Goal: Task Accomplishment & Management: Manage account settings

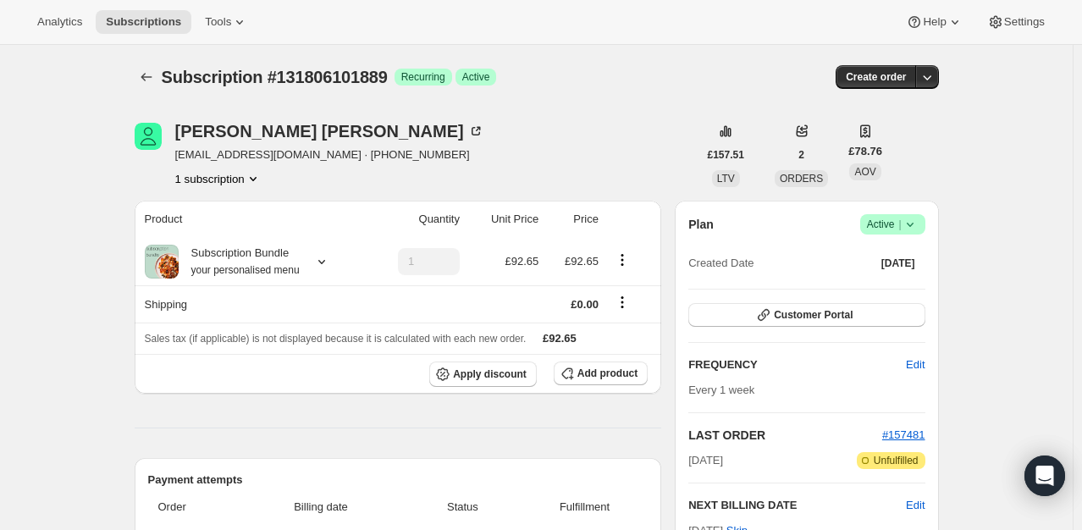
click at [918, 221] on icon at bounding box center [910, 224] width 17 height 17
click at [884, 259] on span "Pause subscription" at bounding box center [896, 257] width 93 height 13
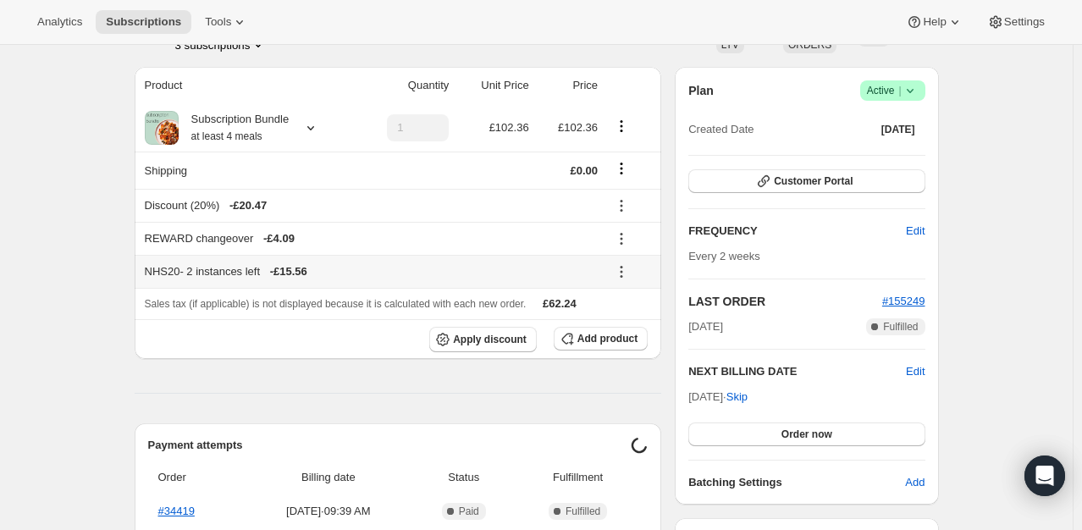
scroll to position [254, 0]
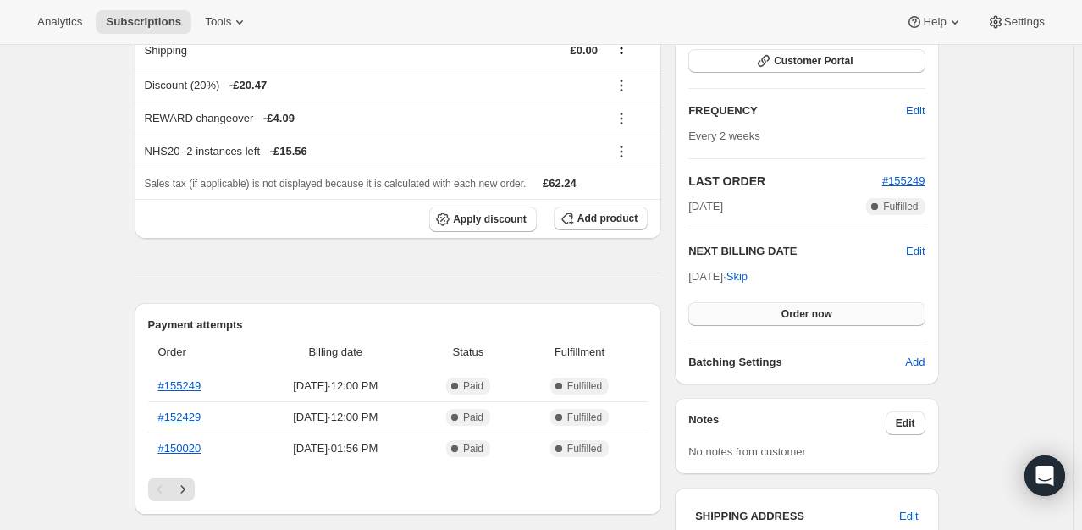
click at [789, 305] on button "Order now" at bounding box center [806, 314] width 236 height 24
click at [789, 305] on button "Click to confirm" at bounding box center [806, 314] width 236 height 24
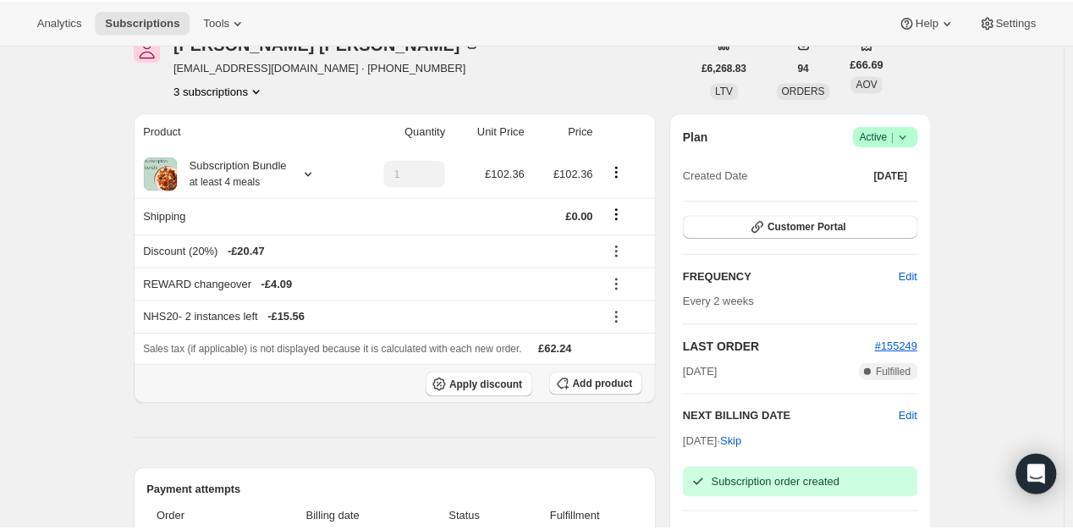
scroll to position [0, 0]
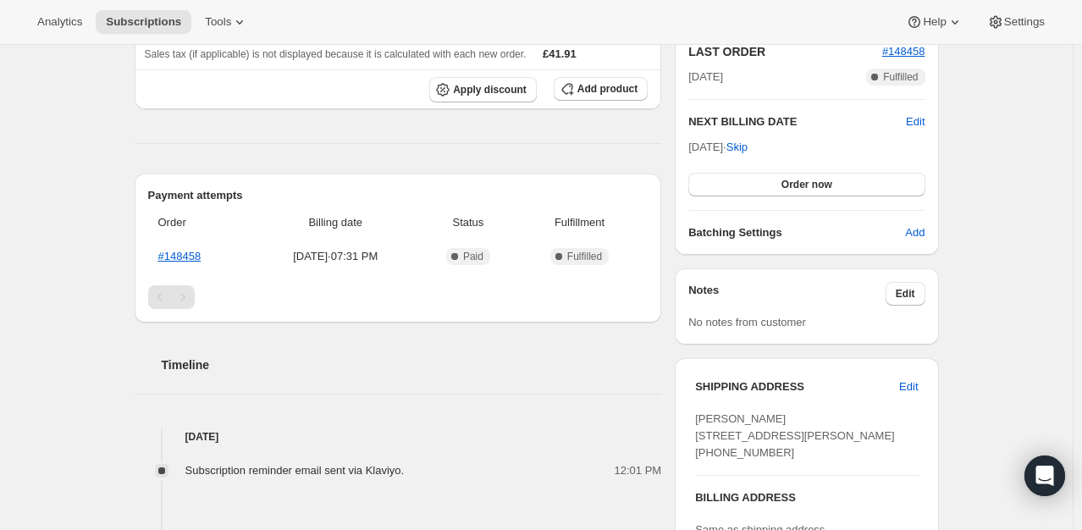
scroll to position [339, 0]
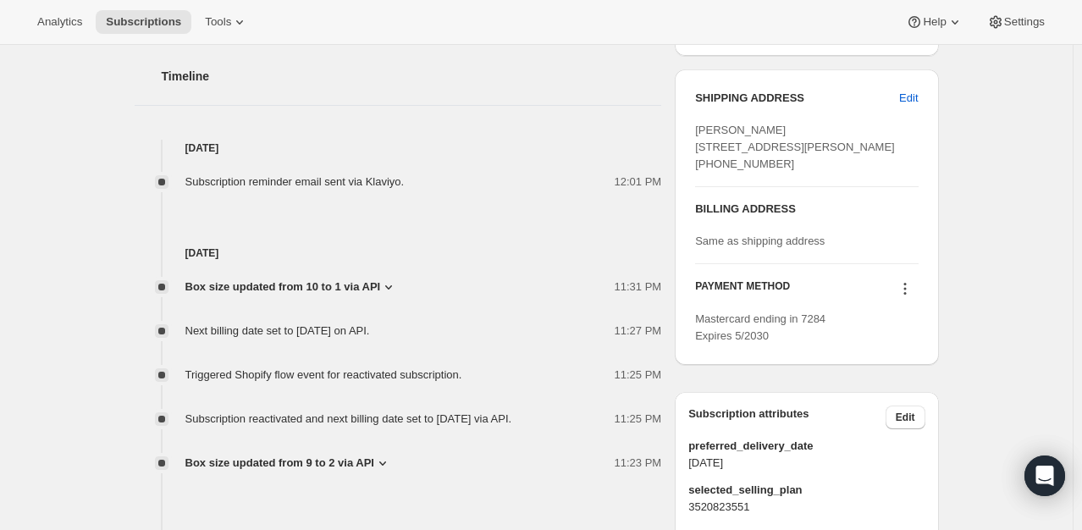
scroll to position [677, 0]
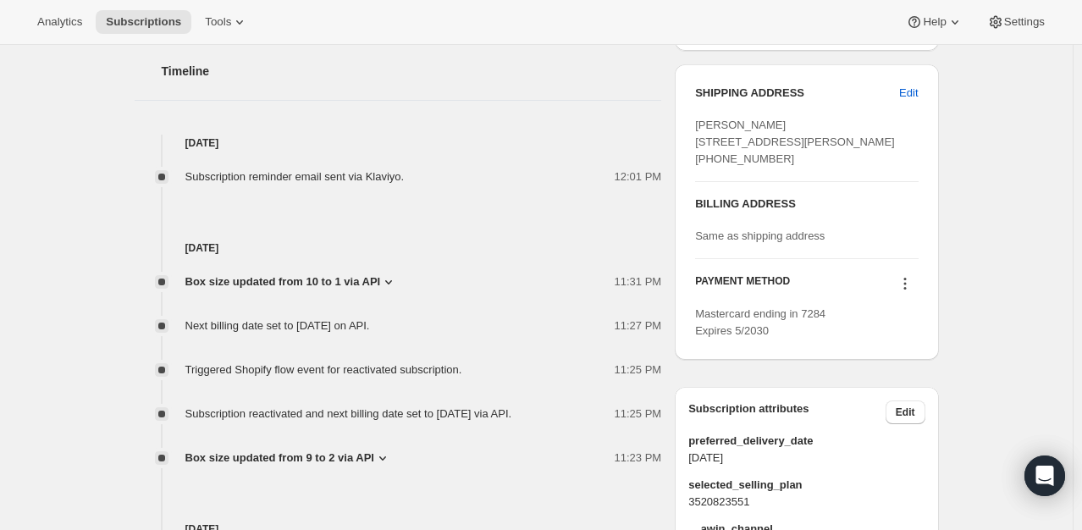
click at [797, 339] on div "Mastercard ending in 7284 Expires 5/2030" at bounding box center [806, 323] width 223 height 34
drag, startPoint x: 831, startPoint y: 346, endPoint x: 809, endPoint y: 350, distance: 22.3
click at [806, 339] on div "Mastercard ending in 7284 Expires 5/2030" at bounding box center [806, 323] width 223 height 34
click at [810, 339] on div "Mastercard ending in 7284 Expires 5/2030" at bounding box center [806, 323] width 223 height 34
click at [912, 292] on icon at bounding box center [904, 283] width 17 height 17
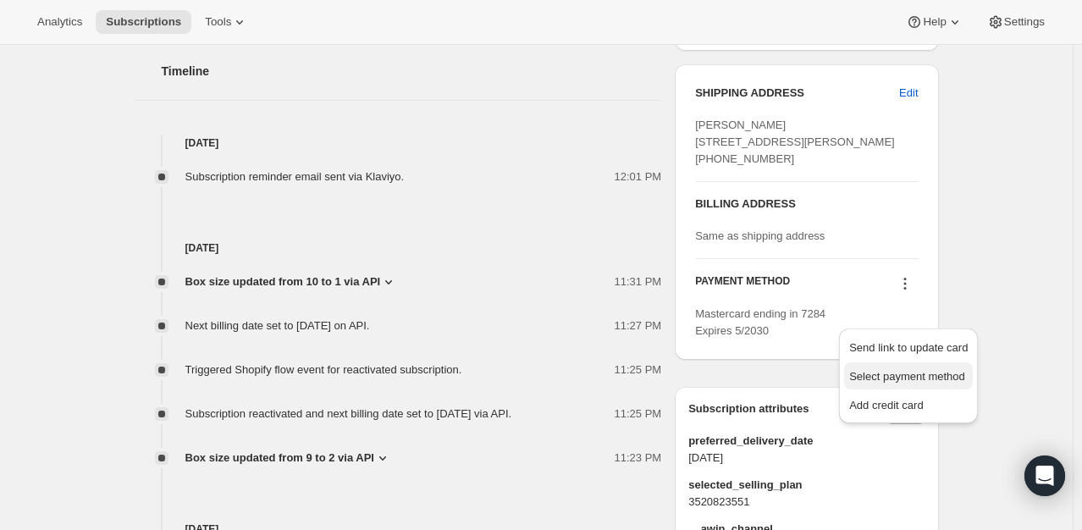
click at [904, 378] on span "Select payment method" at bounding box center [907, 376] width 116 height 13
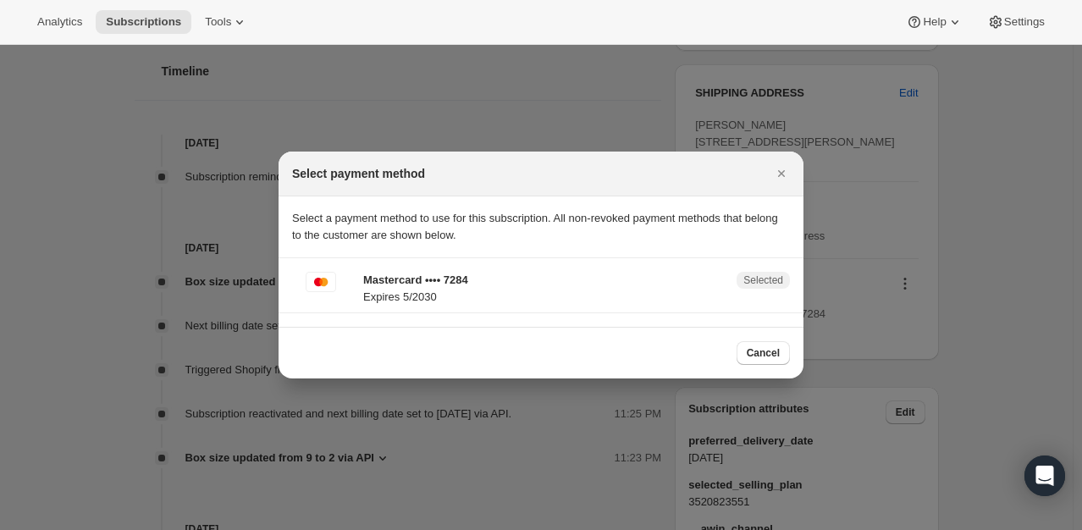
click at [453, 286] on p "Mastercard •••• 7284" at bounding box center [544, 280] width 363 height 17
click at [939, 328] on div at bounding box center [541, 265] width 1082 height 530
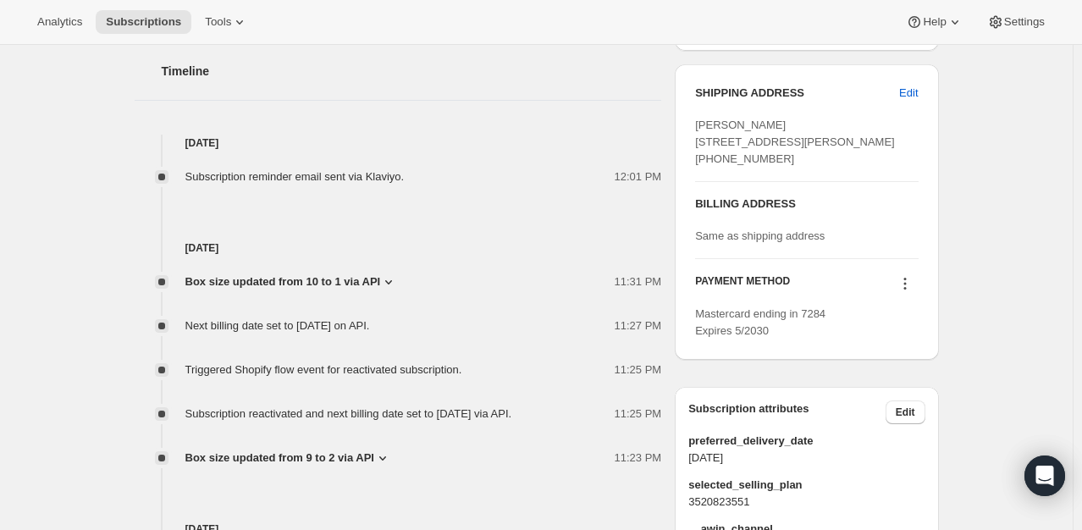
click at [899, 293] on button at bounding box center [904, 283] width 27 height 19
click at [894, 410] on span "Add credit card" at bounding box center [886, 405] width 74 height 13
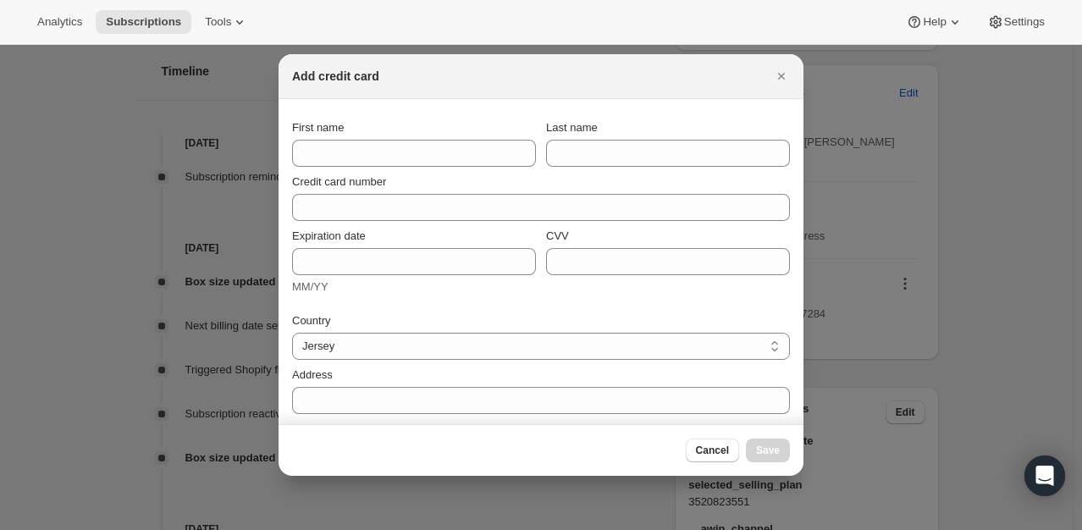
scroll to position [0, 0]
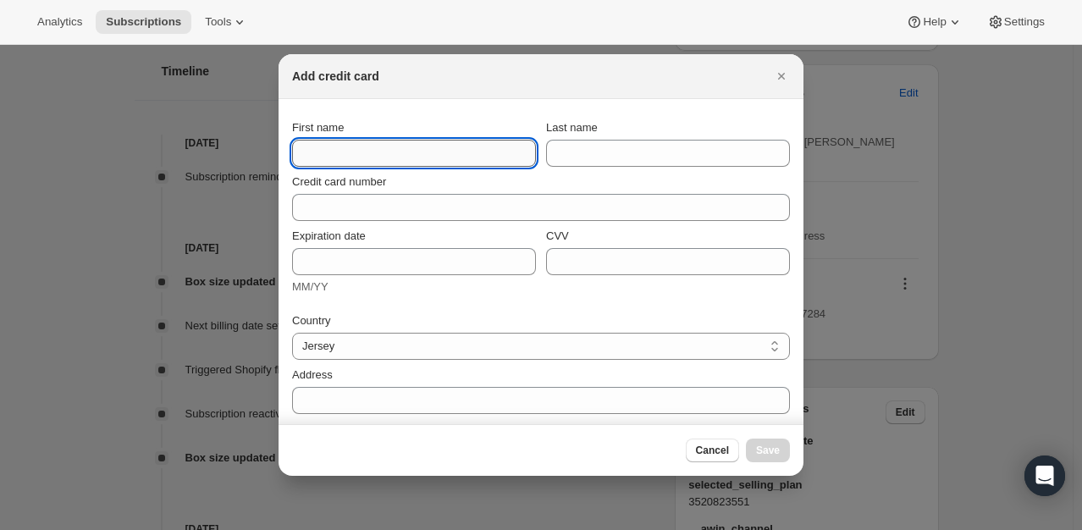
click at [427, 146] on input "First name" at bounding box center [414, 153] width 244 height 27
click at [409, 152] on input "First name" at bounding box center [414, 153] width 244 height 27
click at [515, 96] on div "Add credit card" at bounding box center [541, 76] width 525 height 45
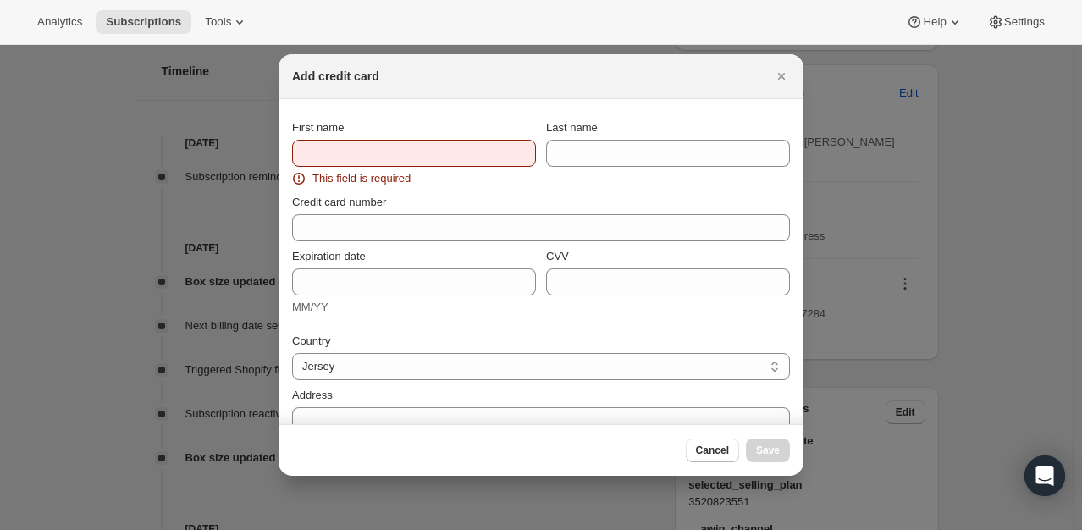
click at [491, 185] on div "This field is required" at bounding box center [414, 178] width 244 height 17
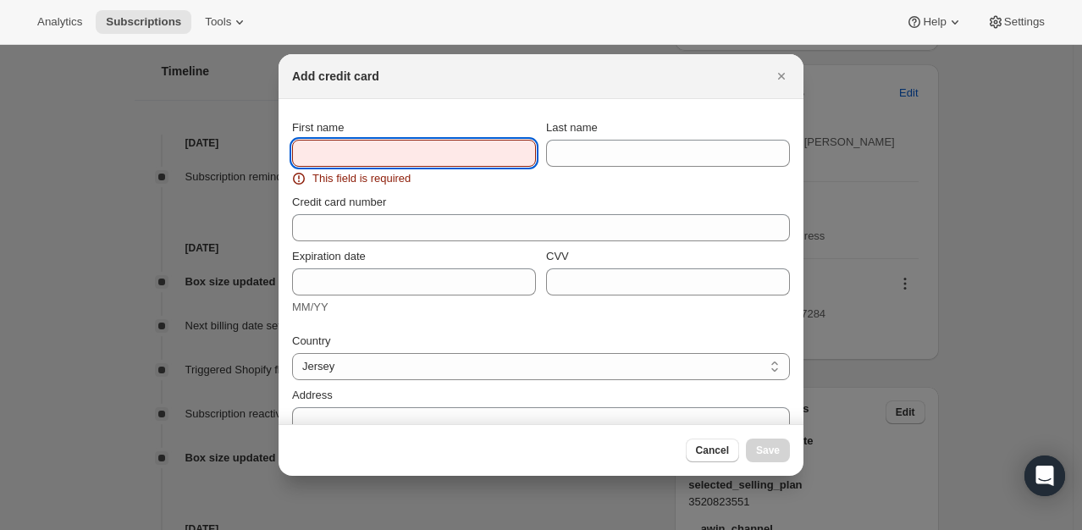
click at [466, 157] on input "First name" at bounding box center [414, 153] width 244 height 27
click at [779, 79] on icon "Close" at bounding box center [781, 76] width 17 height 17
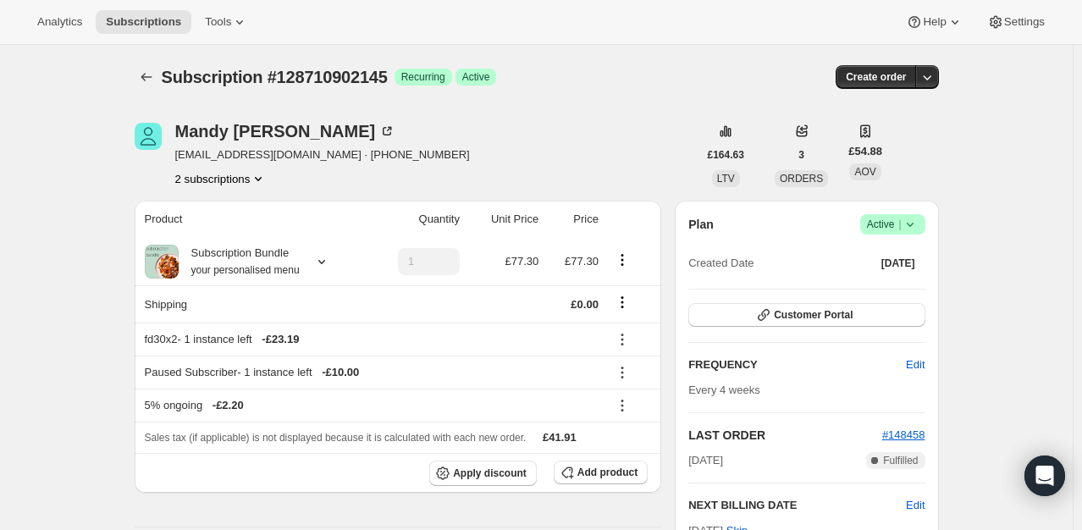
scroll to position [677, 0]
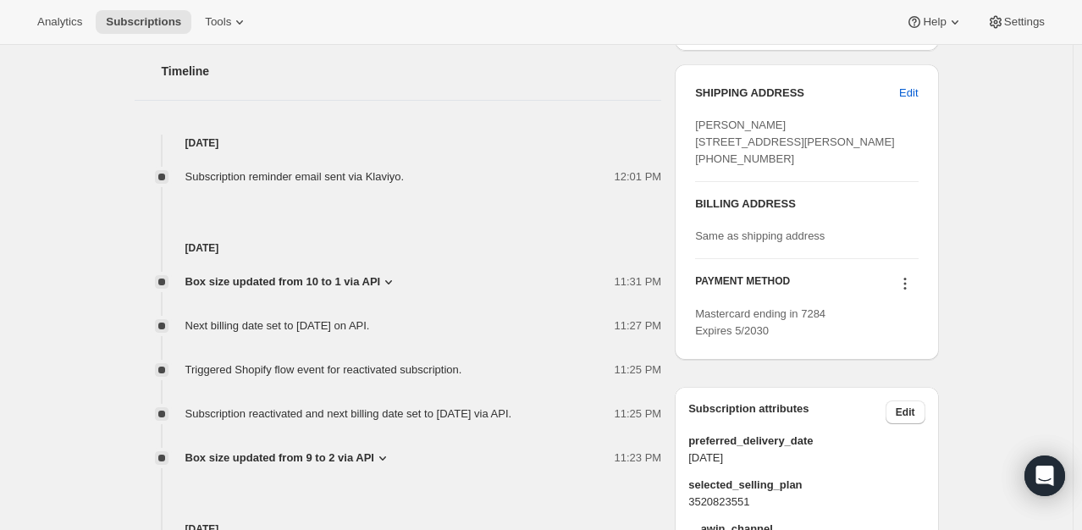
click at [913, 292] on icon at bounding box center [904, 283] width 17 height 17
click at [908, 350] on span "Send link to update card" at bounding box center [908, 347] width 119 height 13
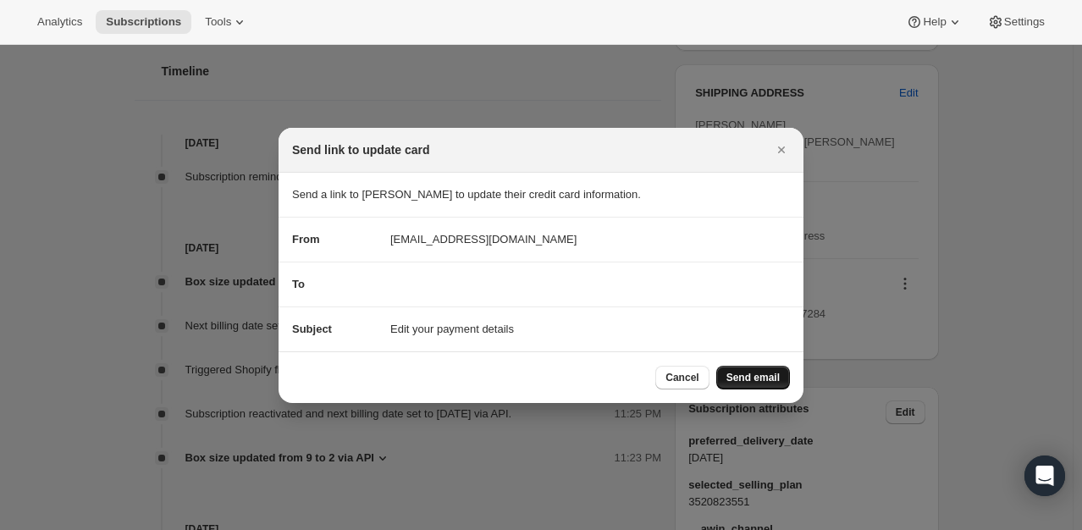
click at [753, 384] on button "Send email" at bounding box center [753, 378] width 74 height 24
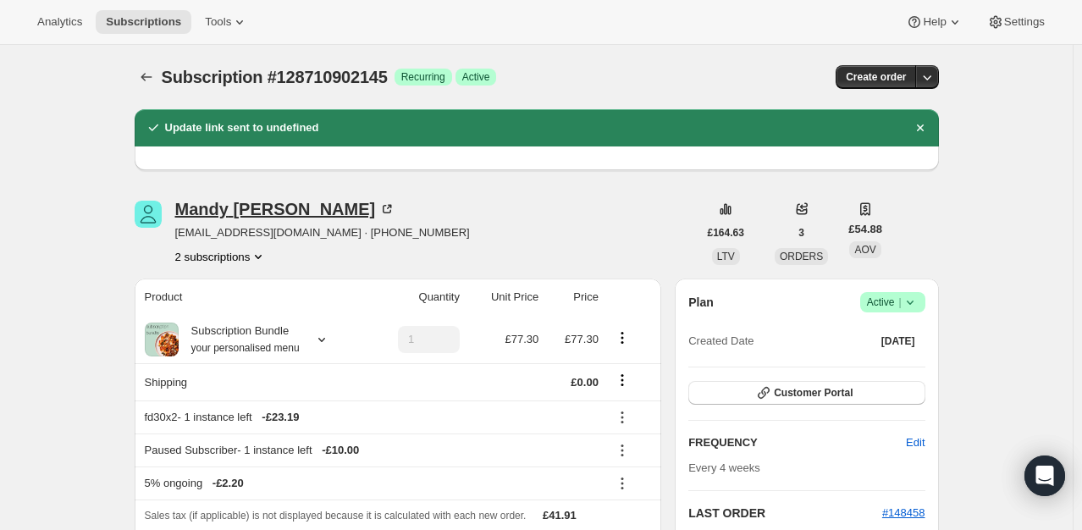
click at [247, 213] on div "Mandy Carver" at bounding box center [285, 209] width 221 height 17
